Goal: Book appointment/travel/reservation

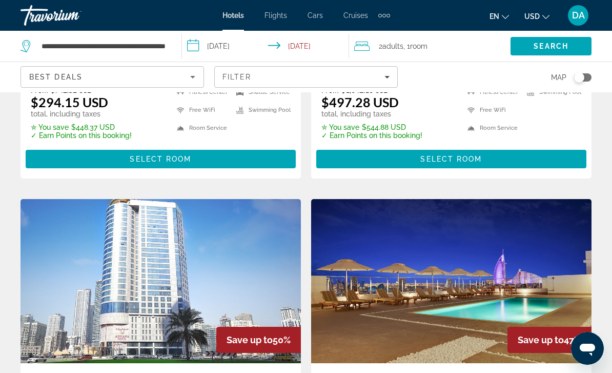
scroll to position [707, 0]
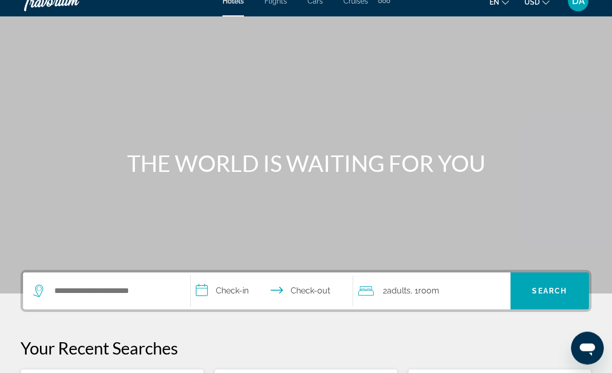
scroll to position [14, 0]
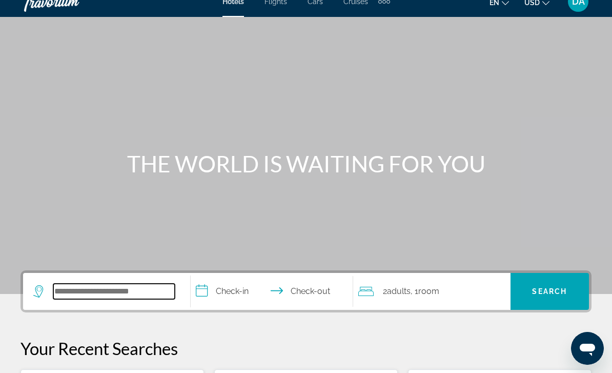
click at [95, 292] on input "Search hotel destination" at bounding box center [113, 290] width 121 height 15
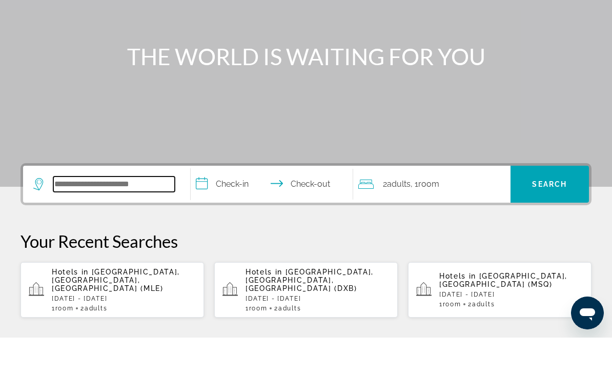
scroll to position [215, 0]
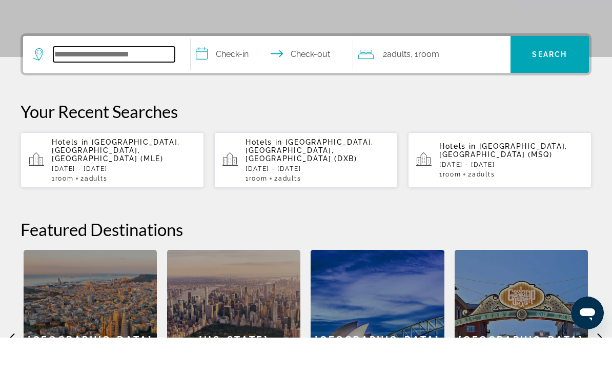
type input "*"
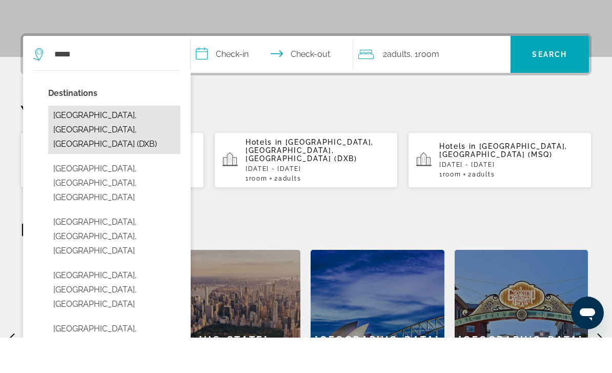
click at [94, 141] on button "[GEOGRAPHIC_DATA], [GEOGRAPHIC_DATA], [GEOGRAPHIC_DATA] (DXB)" at bounding box center [114, 165] width 132 height 48
type input "**********"
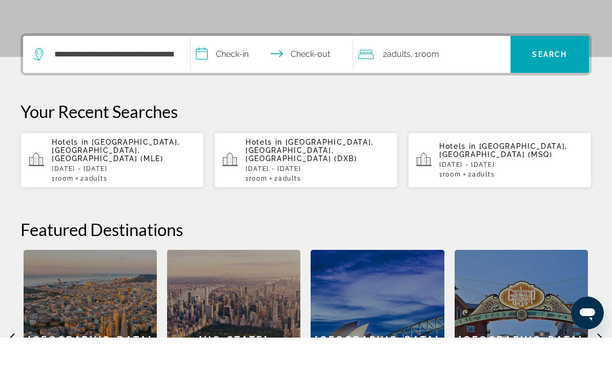
click at [231, 71] on input "**********" at bounding box center [274, 91] width 167 height 40
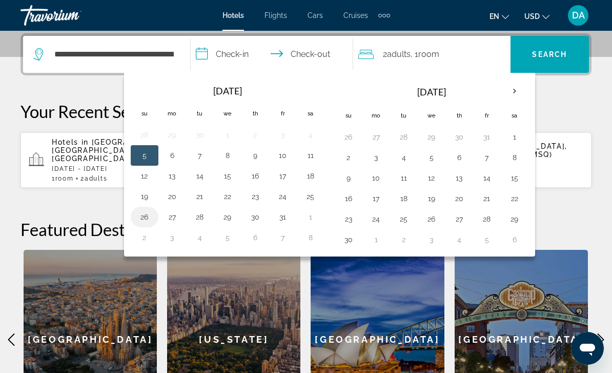
click at [143, 215] on button "26" at bounding box center [144, 217] width 16 height 14
click at [254, 219] on button "30" at bounding box center [255, 217] width 16 height 14
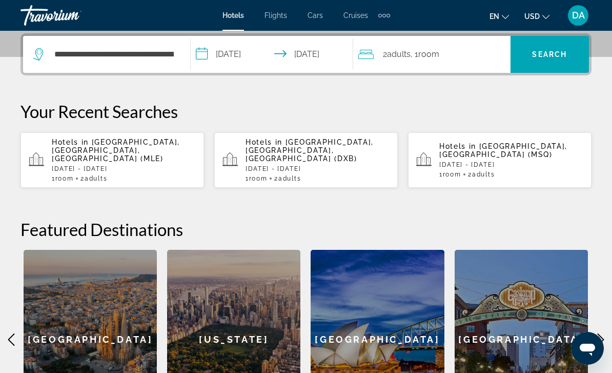
type input "**********"
click at [414, 57] on span ", 1 Room rooms" at bounding box center [425, 54] width 29 height 14
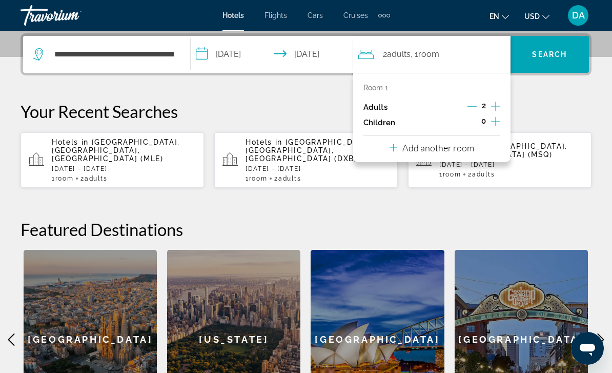
click at [397, 145] on div "Add another room" at bounding box center [432, 147] width 85 height 12
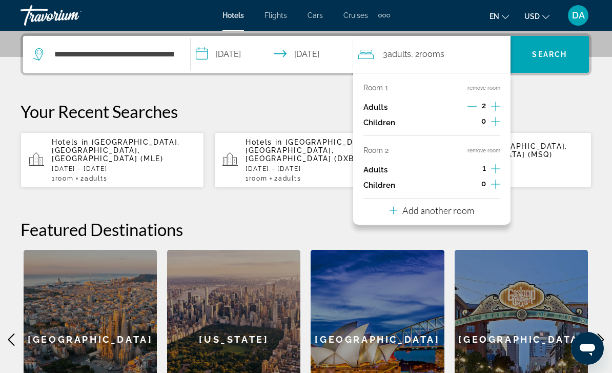
click at [409, 206] on p "Add another room" at bounding box center [438, 210] width 72 height 11
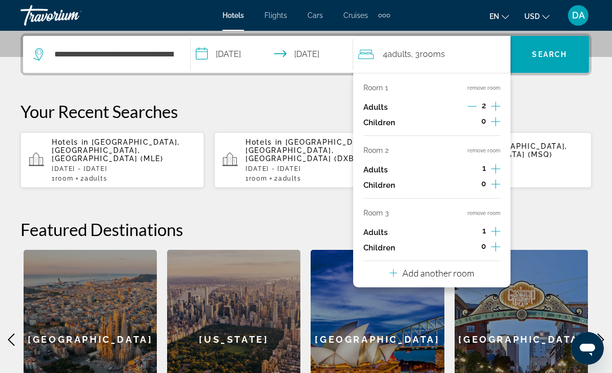
click at [489, 210] on button "remove room" at bounding box center [483, 213] width 33 height 7
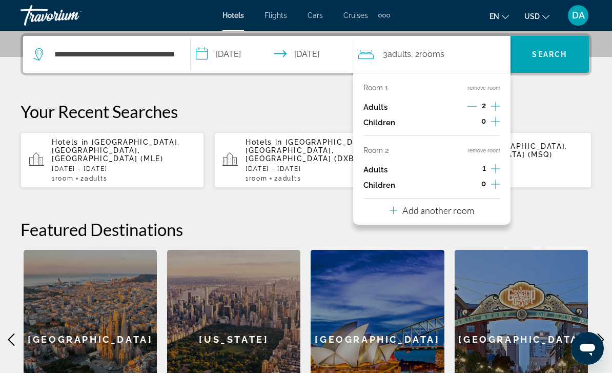
click at [484, 151] on button "remove room" at bounding box center [483, 150] width 33 height 7
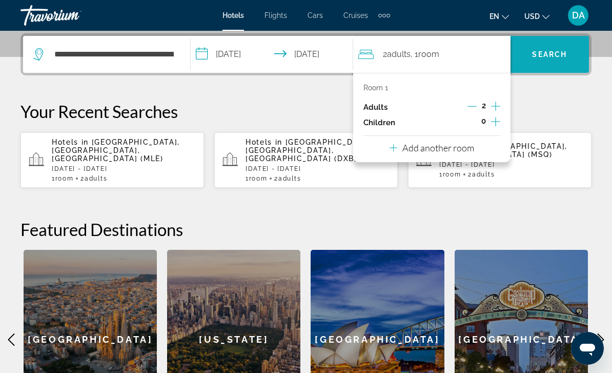
click at [544, 60] on span "Search" at bounding box center [549, 54] width 78 height 25
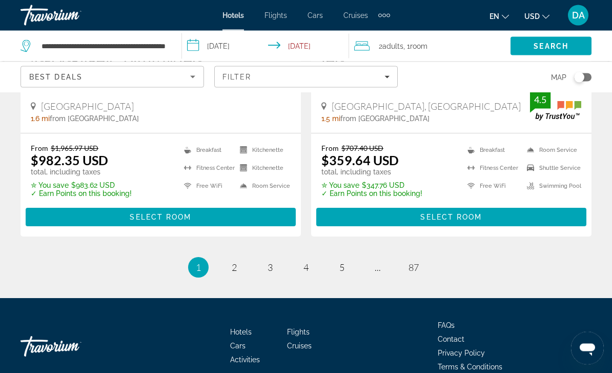
scroll to position [2180, 0]
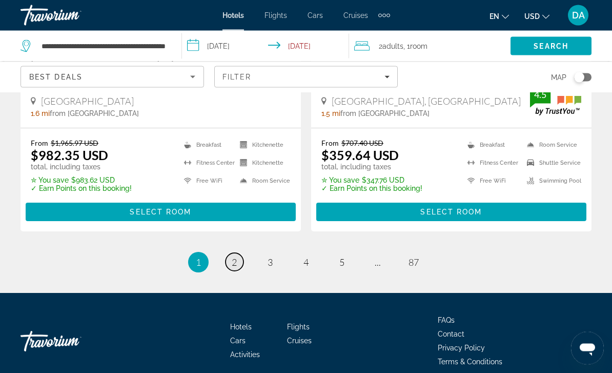
click at [239, 257] on link "page 2" at bounding box center [235, 262] width 18 height 18
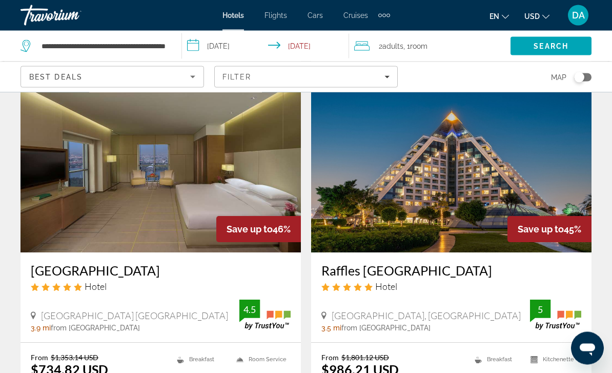
scroll to position [798, 0]
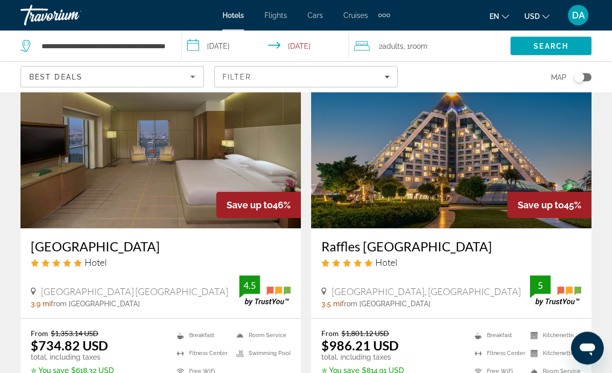
click at [274, 13] on span "Flights" at bounding box center [275, 15] width 23 height 8
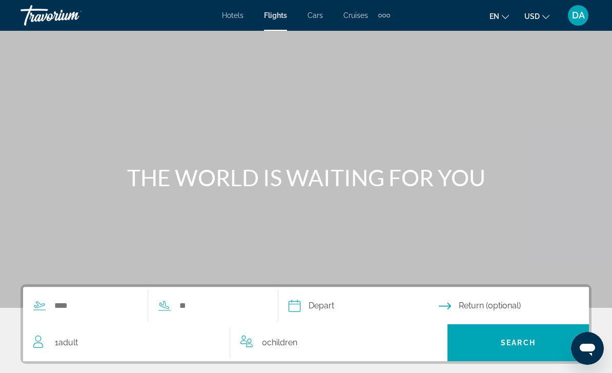
scroll to position [6, 0]
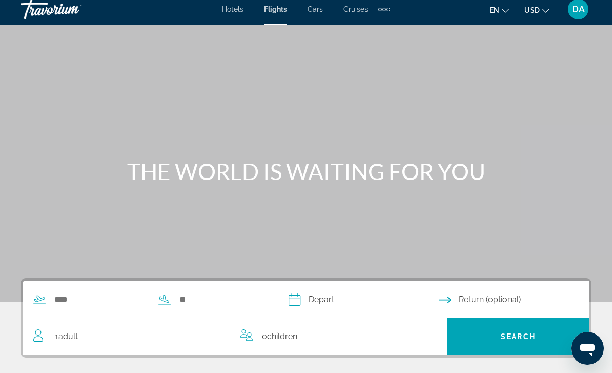
click at [317, 8] on span "Cars" at bounding box center [315, 9] width 15 height 8
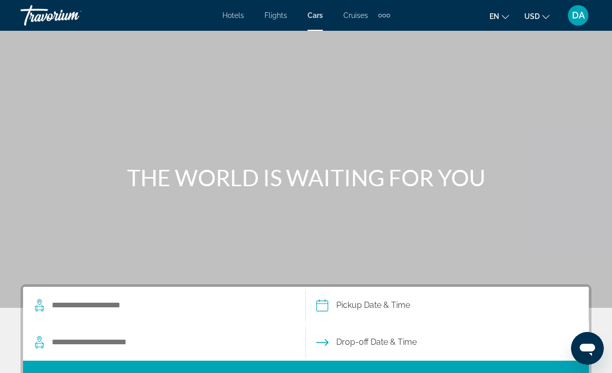
click at [351, 18] on span "Cruises" at bounding box center [355, 15] width 25 height 8
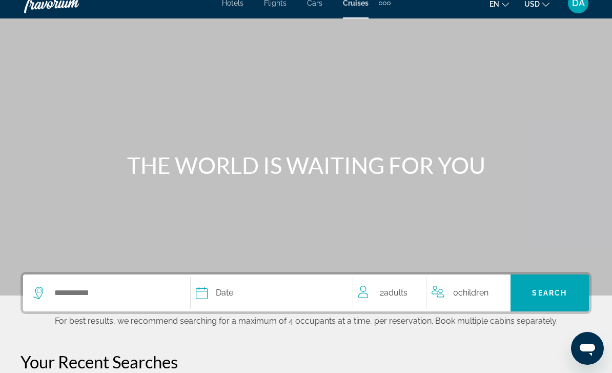
scroll to position [21, 0]
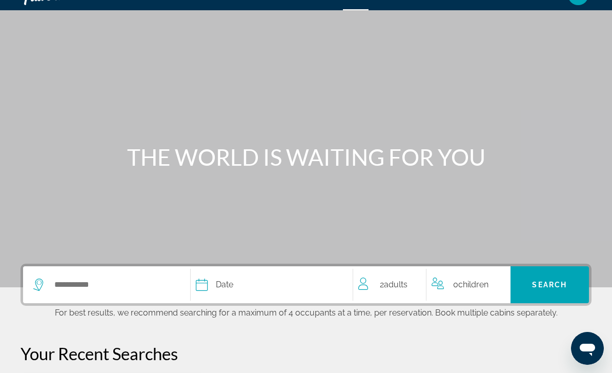
click at [222, 279] on span "Date" at bounding box center [224, 284] width 17 height 14
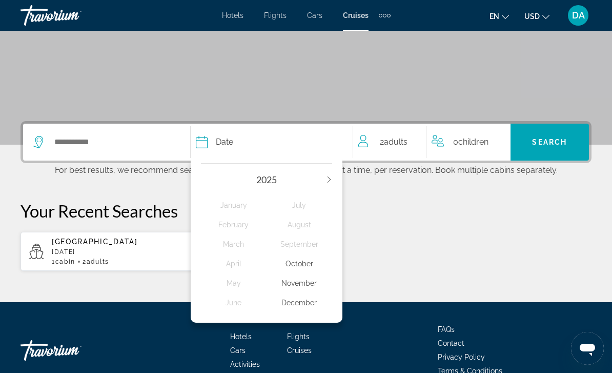
scroll to position [184, 0]
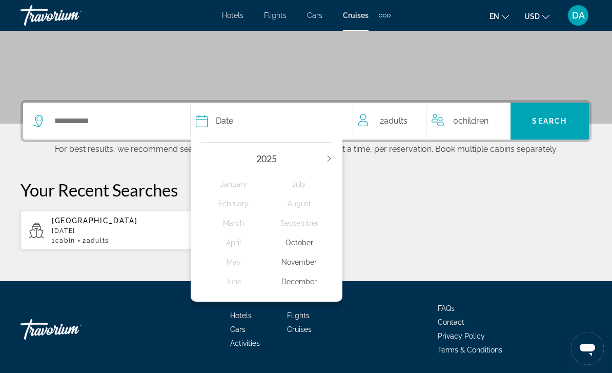
click at [302, 239] on div "October" at bounding box center [300, 242] width 66 height 18
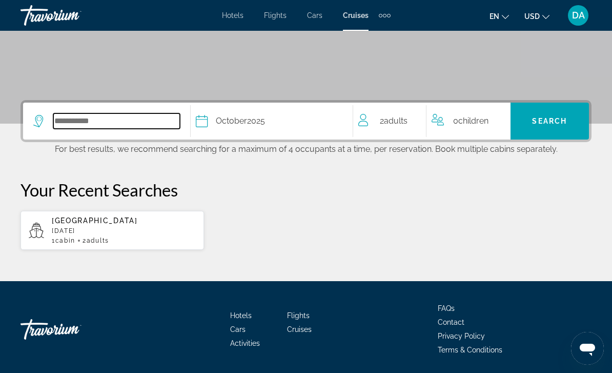
click at [84, 113] on input "Select cruise destination" at bounding box center [116, 120] width 127 height 15
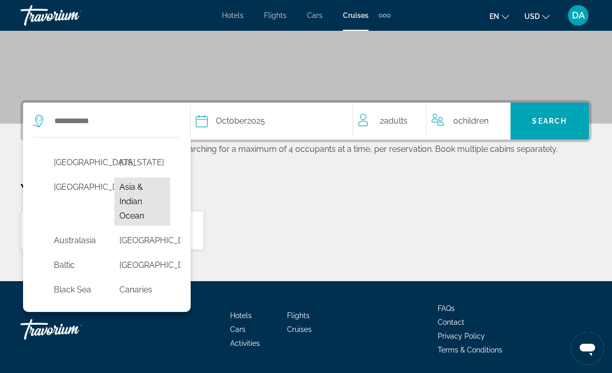
click at [142, 205] on button "Asia & Indian Ocean" at bounding box center [141, 201] width 55 height 48
type input "**********"
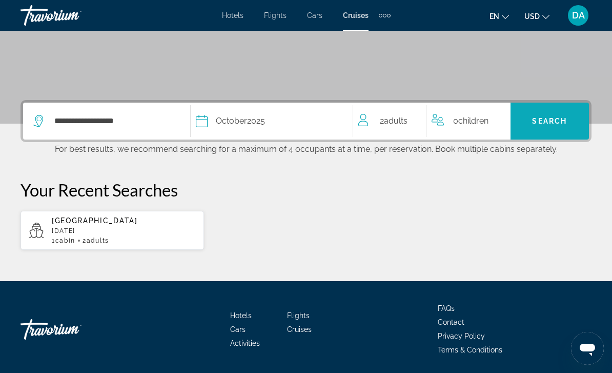
click at [542, 117] on span "Search" at bounding box center [549, 121] width 35 height 8
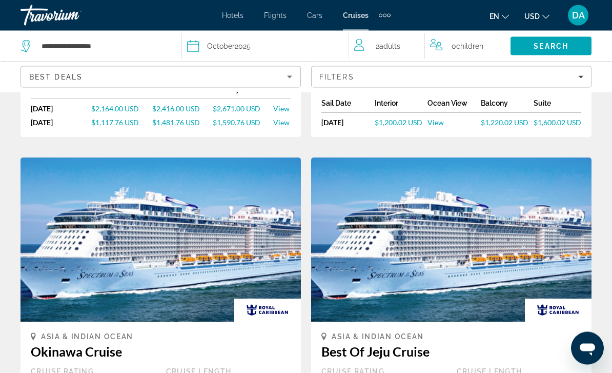
scroll to position [892, 0]
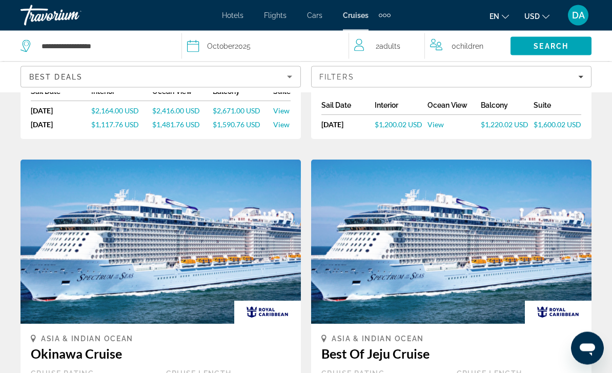
click at [221, 8] on div "Hotels Flights Cars Cruises Activities Hotels Flights Cars Cruises Activities e…" at bounding box center [306, 15] width 612 height 27
click at [230, 11] on span "Hotels" at bounding box center [233, 15] width 22 height 8
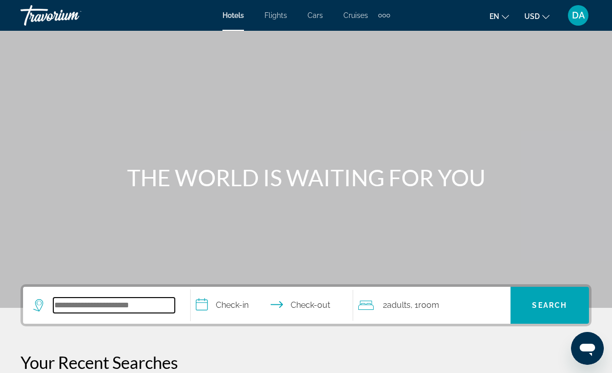
click at [80, 313] on input "Search hotel destination" at bounding box center [113, 304] width 121 height 15
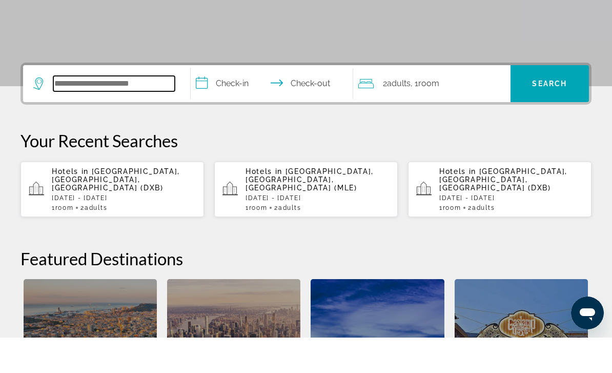
scroll to position [215, 0]
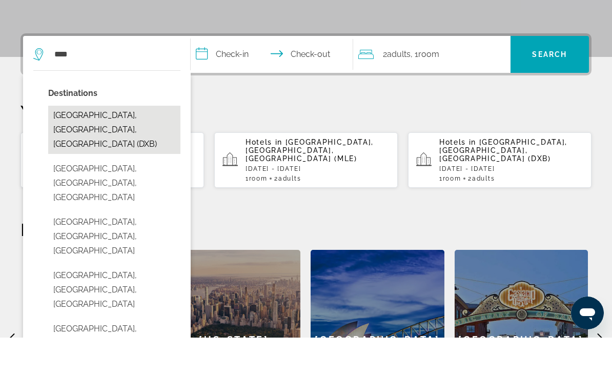
click at [92, 141] on button "[GEOGRAPHIC_DATA], [GEOGRAPHIC_DATA], [GEOGRAPHIC_DATA] (DXB)" at bounding box center [114, 165] width 132 height 48
type input "**********"
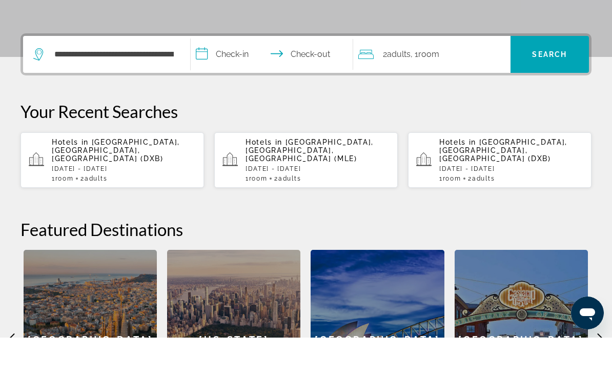
click at [238, 71] on input "**********" at bounding box center [274, 91] width 167 height 40
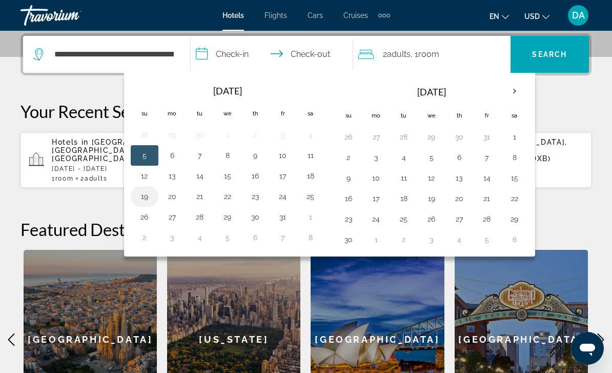
click at [152, 199] on button "19" at bounding box center [144, 196] width 16 height 14
click at [201, 198] on button "21" at bounding box center [200, 196] width 16 height 14
type input "**********"
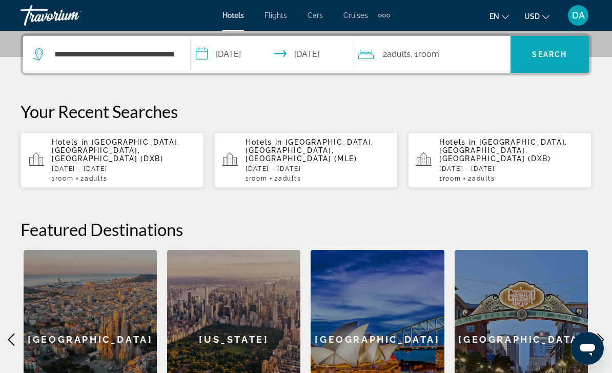
click at [539, 58] on span "Search" at bounding box center [549, 54] width 35 height 8
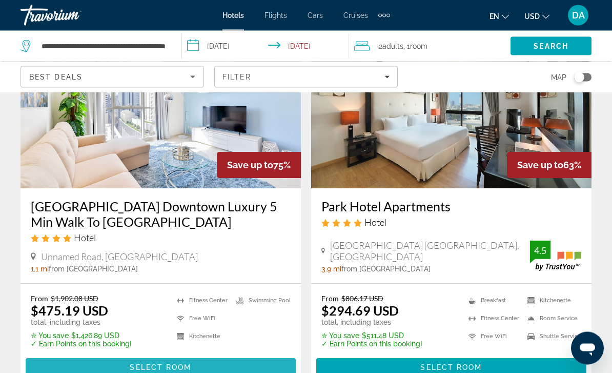
click at [67, 358] on span "Main content" at bounding box center [161, 367] width 270 height 25
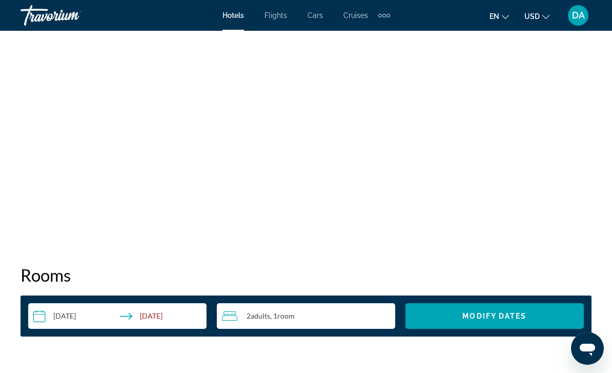
scroll to position [1263, 0]
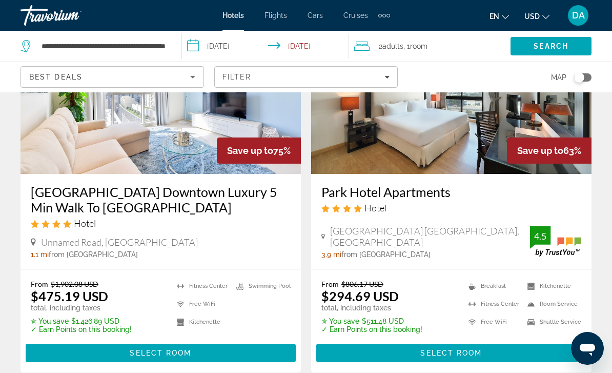
scroll to position [118, 0]
